Goal: Task Accomplishment & Management: Manage account settings

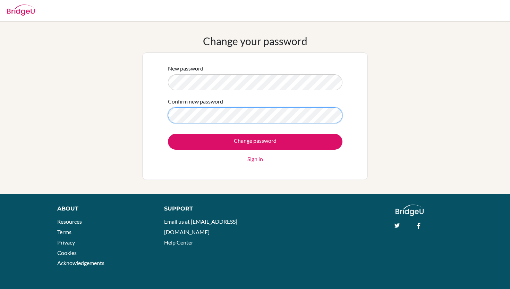
click at [168, 134] on input "Change password" at bounding box center [255, 142] width 175 height 16
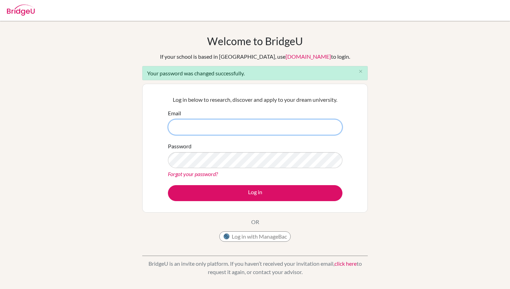
click at [250, 133] on input "Email" at bounding box center [255, 127] width 175 height 16
type input "[EMAIL_ADDRESS][DOMAIN_NAME]"
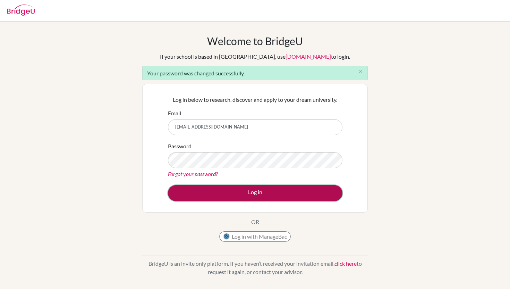
click at [240, 192] on button "Log in" at bounding box center [255, 193] width 175 height 16
